Goal: Find specific page/section: Find specific page/section

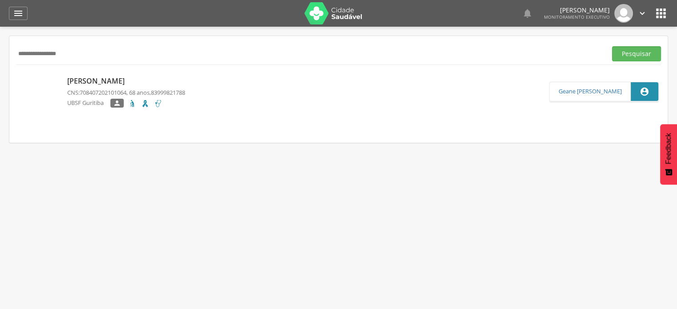
type input "**********"
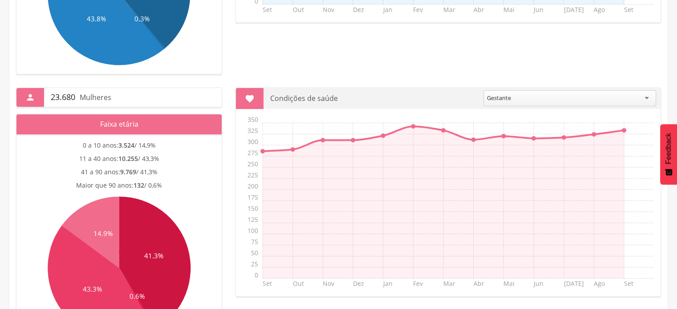
scroll to position [36, 0]
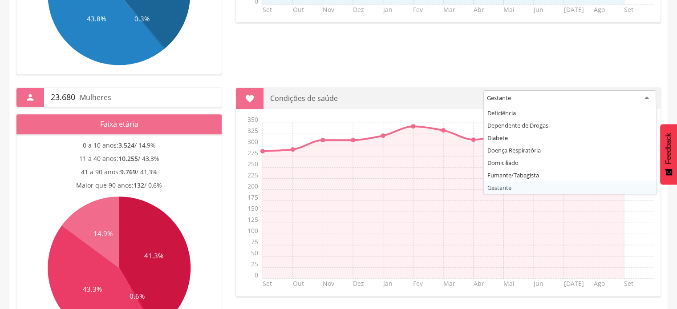
click at [580, 97] on div "Gestante" at bounding box center [569, 98] width 173 height 16
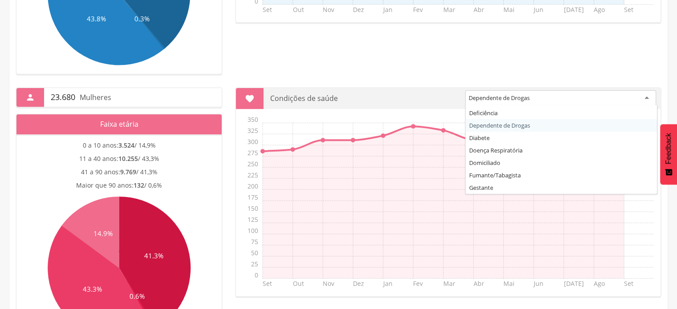
click at [540, 93] on div "Dependente de Drogas" at bounding box center [560, 98] width 191 height 16
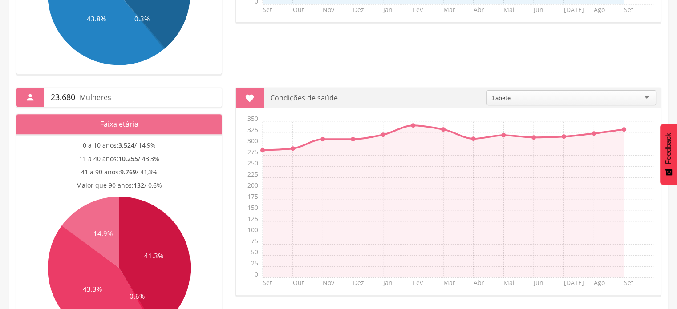
scroll to position [379, 0]
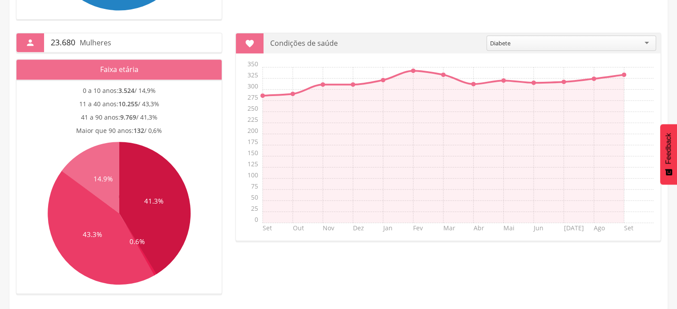
click at [569, 51] on div "Diabete Acamado Alcoolismo Câncer Deficiência Dependente de Drogas Diabete Doen…" at bounding box center [572, 45] width 170 height 18
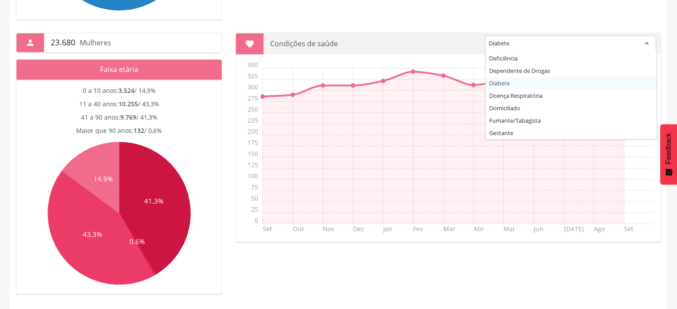
click at [548, 43] on div "Diabete" at bounding box center [570, 44] width 171 height 16
